Goal: Register for event/course

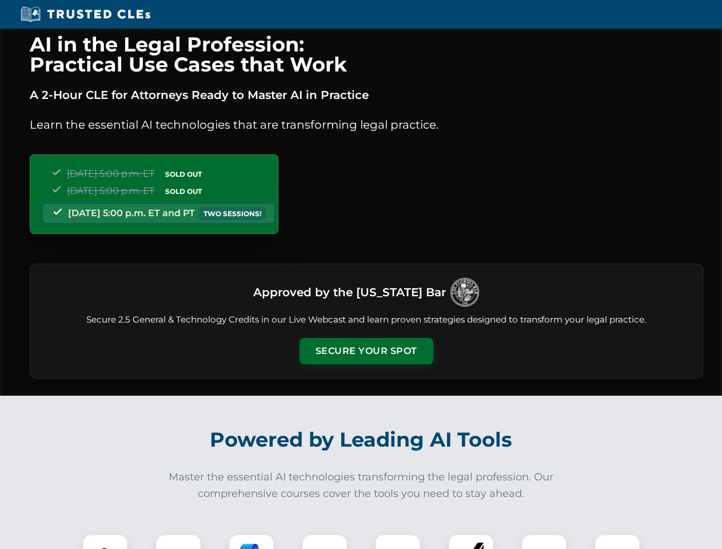
click at [366, 351] on button "Secure Your Spot" at bounding box center [367, 351] width 134 height 26
click at [105, 541] on img at bounding box center [105, 556] width 33 height 33
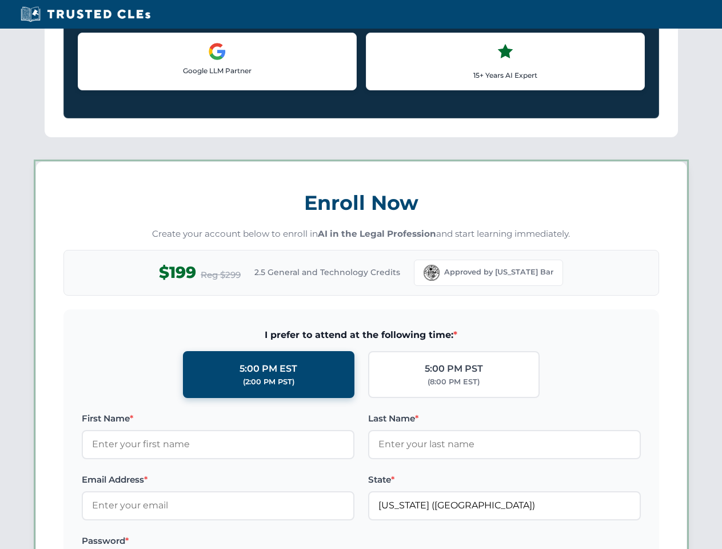
click at [252, 541] on label "Password *" at bounding box center [218, 541] width 273 height 14
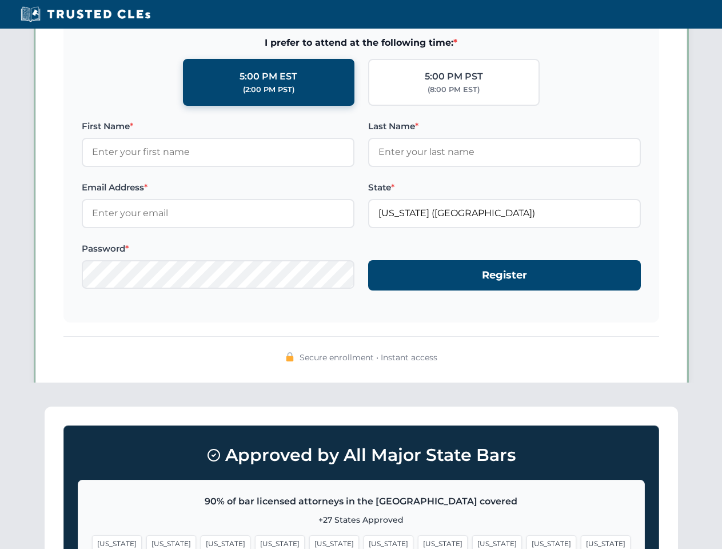
click at [527, 541] on span "[US_STATE]" at bounding box center [552, 543] width 50 height 17
